Goal: Information Seeking & Learning: Find specific page/section

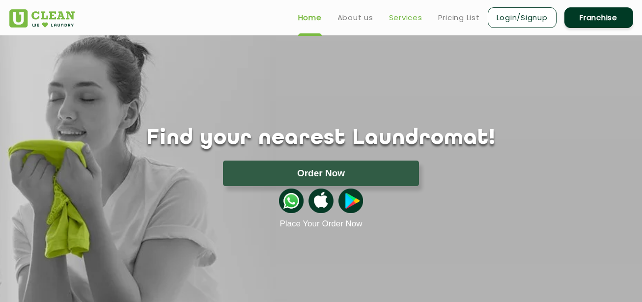
click at [403, 19] on link "Services" at bounding box center [405, 18] width 33 height 12
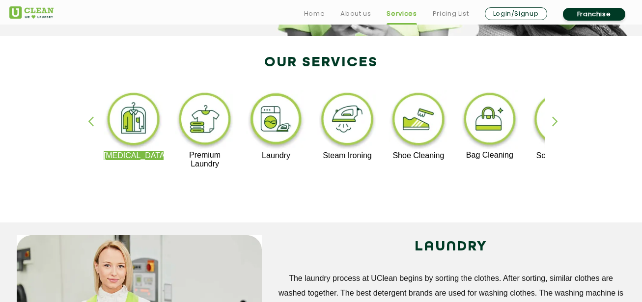
scroll to position [201, 0]
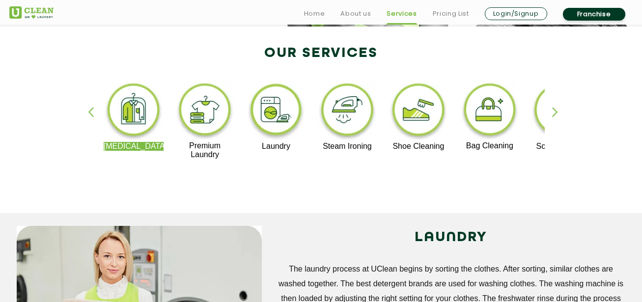
click at [552, 112] on div "button" at bounding box center [559, 120] width 15 height 27
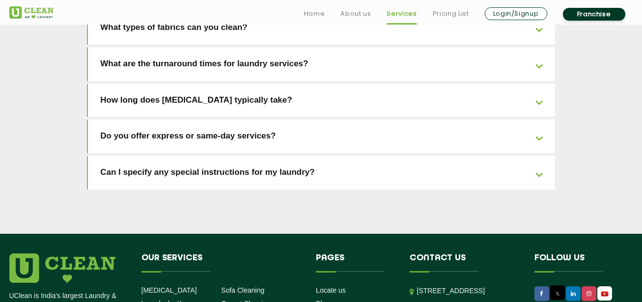
scroll to position [2288, 0]
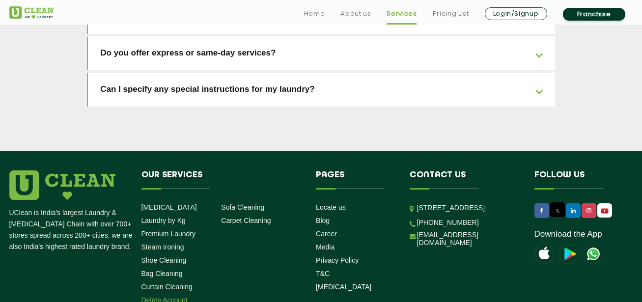
click at [168, 296] on link "Delete Account" at bounding box center [165, 300] width 46 height 8
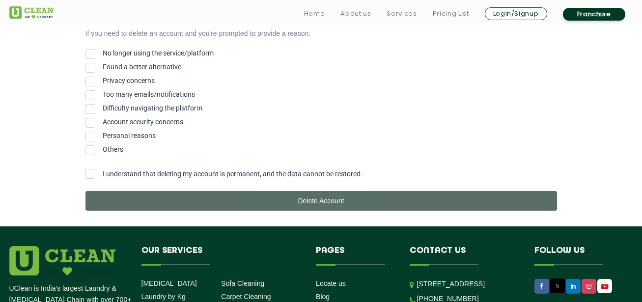
scroll to position [396, 0]
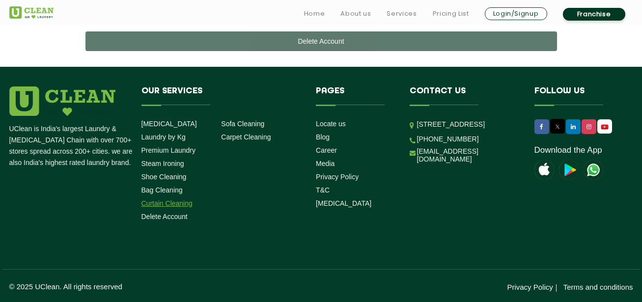
click at [177, 206] on link "Curtain Cleaning" at bounding box center [167, 204] width 51 height 8
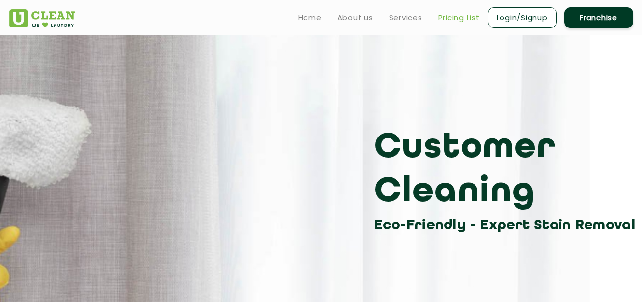
click at [442, 23] on link "Pricing List" at bounding box center [459, 18] width 42 height 12
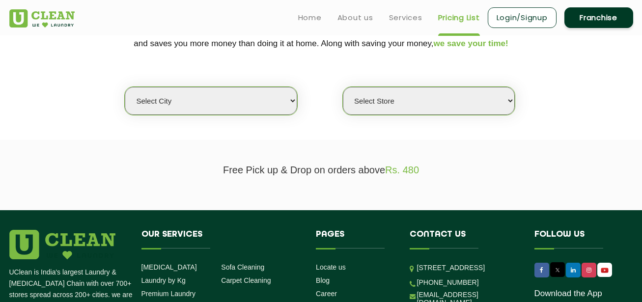
scroll to position [223, 0]
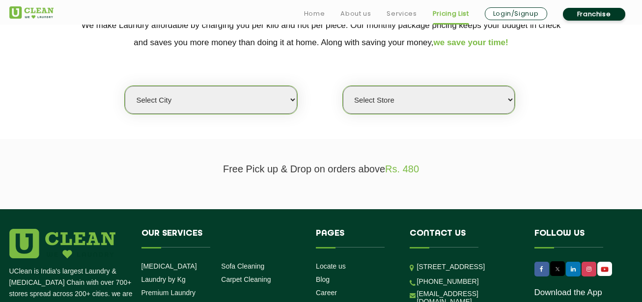
select select "8"
click at [125, 86] on select "Select city Aalo Abu Dhabi Agartala Agra Ahmedabad Akola Aligarh Alwar - UClean…" at bounding box center [211, 100] width 172 height 28
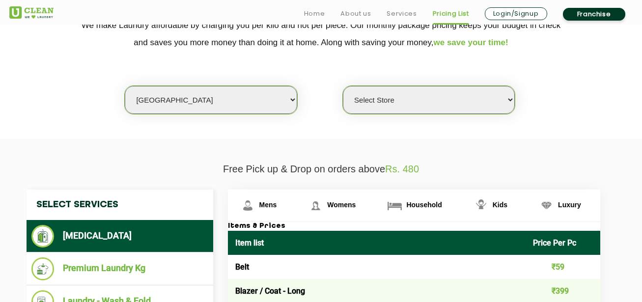
select select "554"
click at [343, 86] on select "Select Store UClean Jadavpur UClean Kamalgazi UClean Astra Towers UClean Bansdr…" at bounding box center [429, 100] width 172 height 28
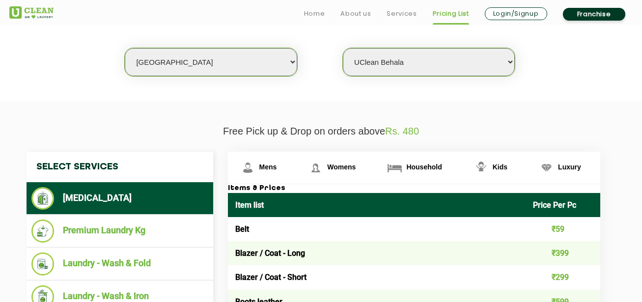
scroll to position [342, 0]
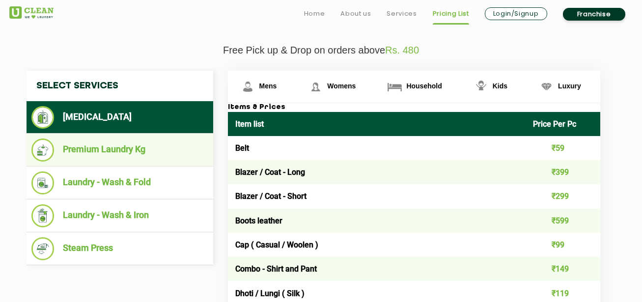
click at [142, 151] on li "Premium Laundry Kg" at bounding box center [119, 150] width 177 height 23
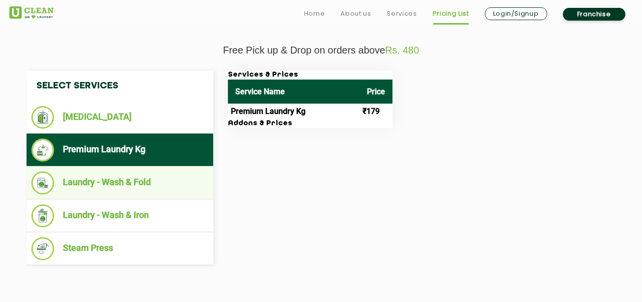
click at [108, 184] on li "Laundry - Wash & Fold" at bounding box center [119, 183] width 177 height 23
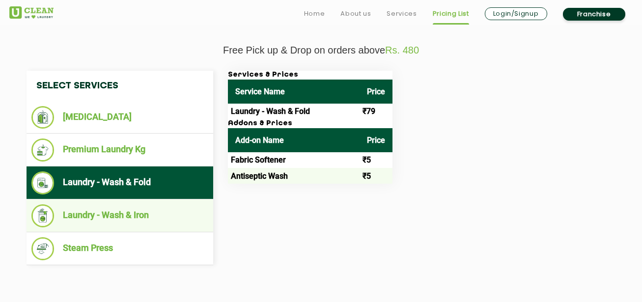
click at [120, 212] on li "Laundry - Wash & Iron" at bounding box center [119, 215] width 177 height 23
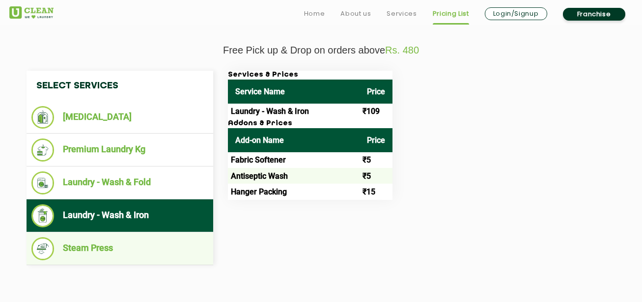
click at [128, 238] on li "Steam Press" at bounding box center [119, 248] width 177 height 23
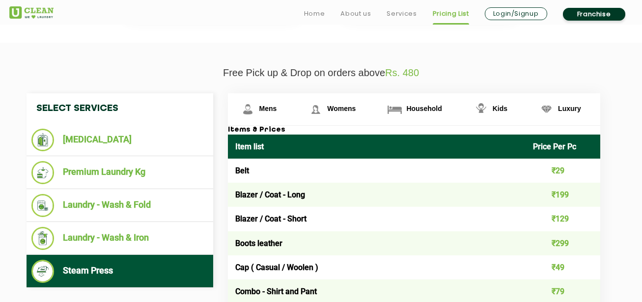
scroll to position [319, 0]
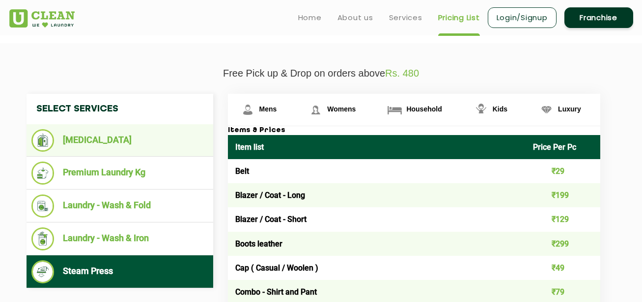
click at [160, 135] on li "[MEDICAL_DATA]" at bounding box center [119, 140] width 177 height 23
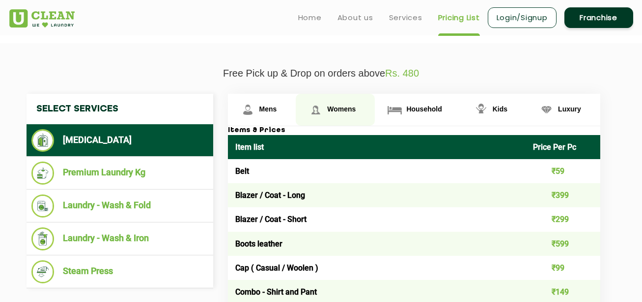
click at [345, 114] on link "Womens" at bounding box center [335, 110] width 79 height 32
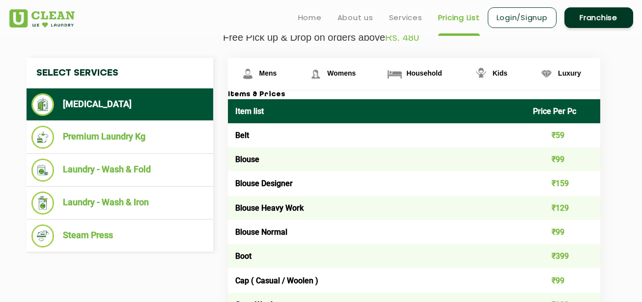
scroll to position [342, 0]
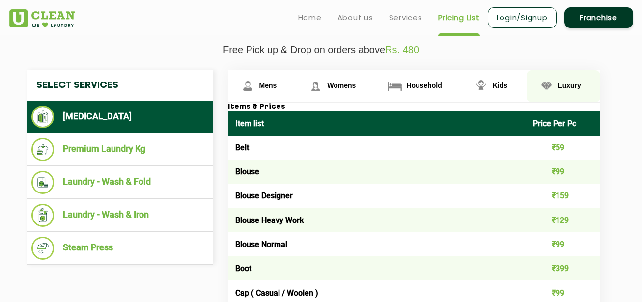
click at [548, 88] on img at bounding box center [546, 86] width 17 height 17
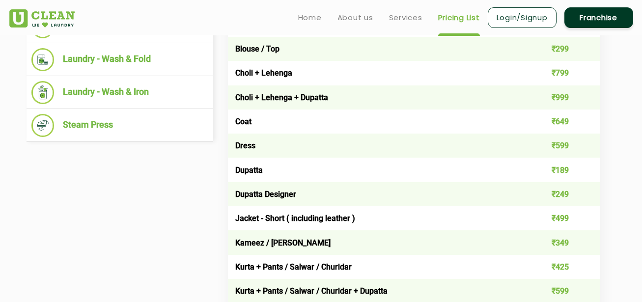
scroll to position [317, 0]
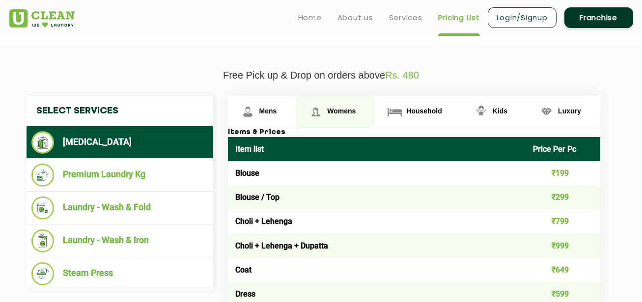
click at [331, 116] on link "Womens" at bounding box center [335, 112] width 79 height 32
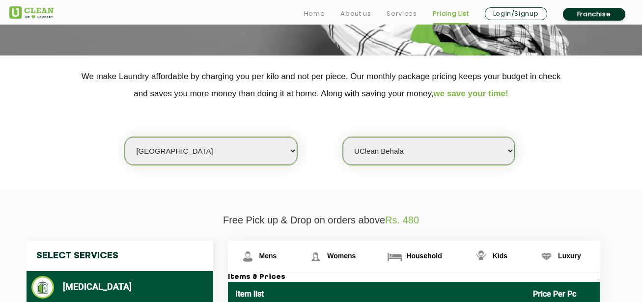
scroll to position [282, 0]
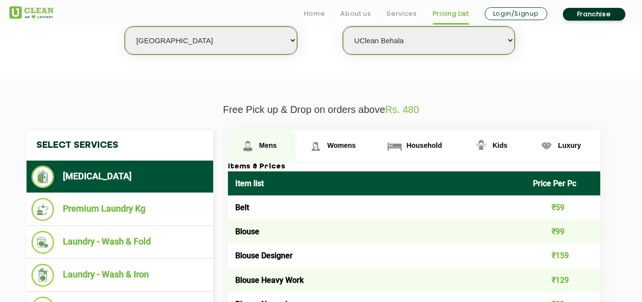
click at [261, 146] on span "Mens" at bounding box center [269, 146] width 18 height 8
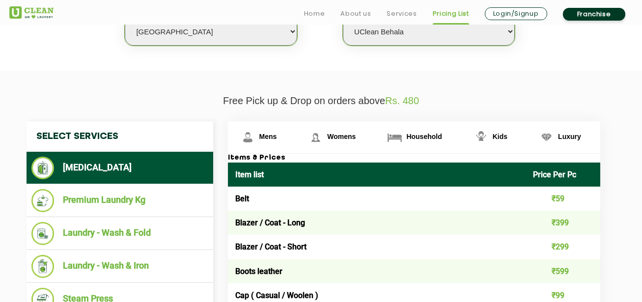
scroll to position [298, 0]
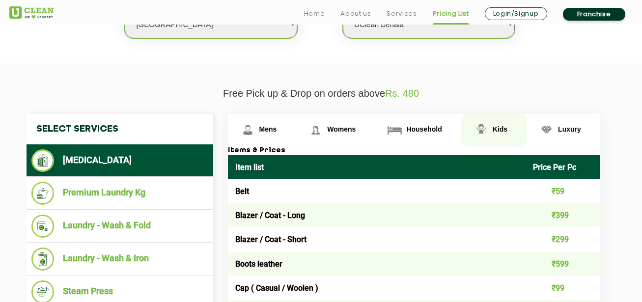
click at [492, 133] on link "Kids" at bounding box center [494, 130] width 65 height 32
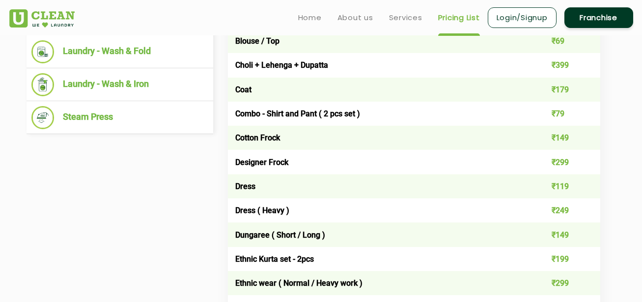
scroll to position [292, 0]
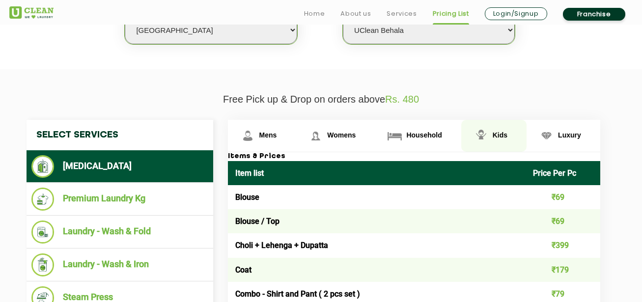
click at [487, 140] on img at bounding box center [481, 135] width 17 height 17
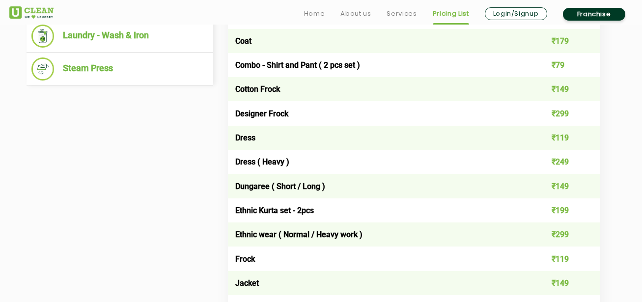
scroll to position [354, 0]
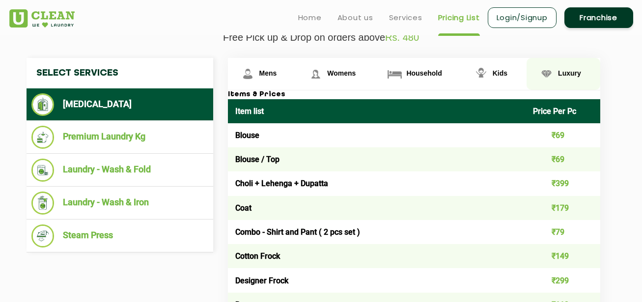
click at [562, 82] on link "Luxury" at bounding box center [564, 74] width 74 height 32
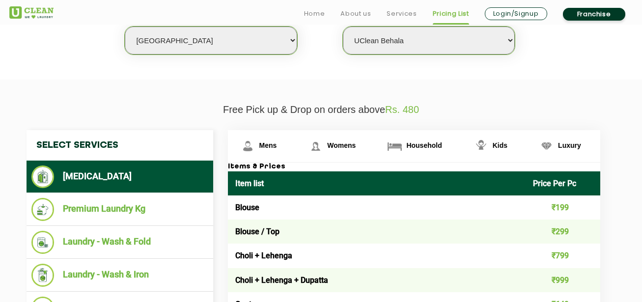
scroll to position [164, 0]
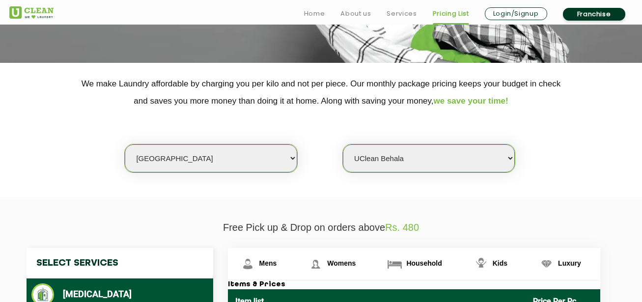
click at [51, 10] on img at bounding box center [31, 12] width 44 height 12
